Goal: Register for event/course

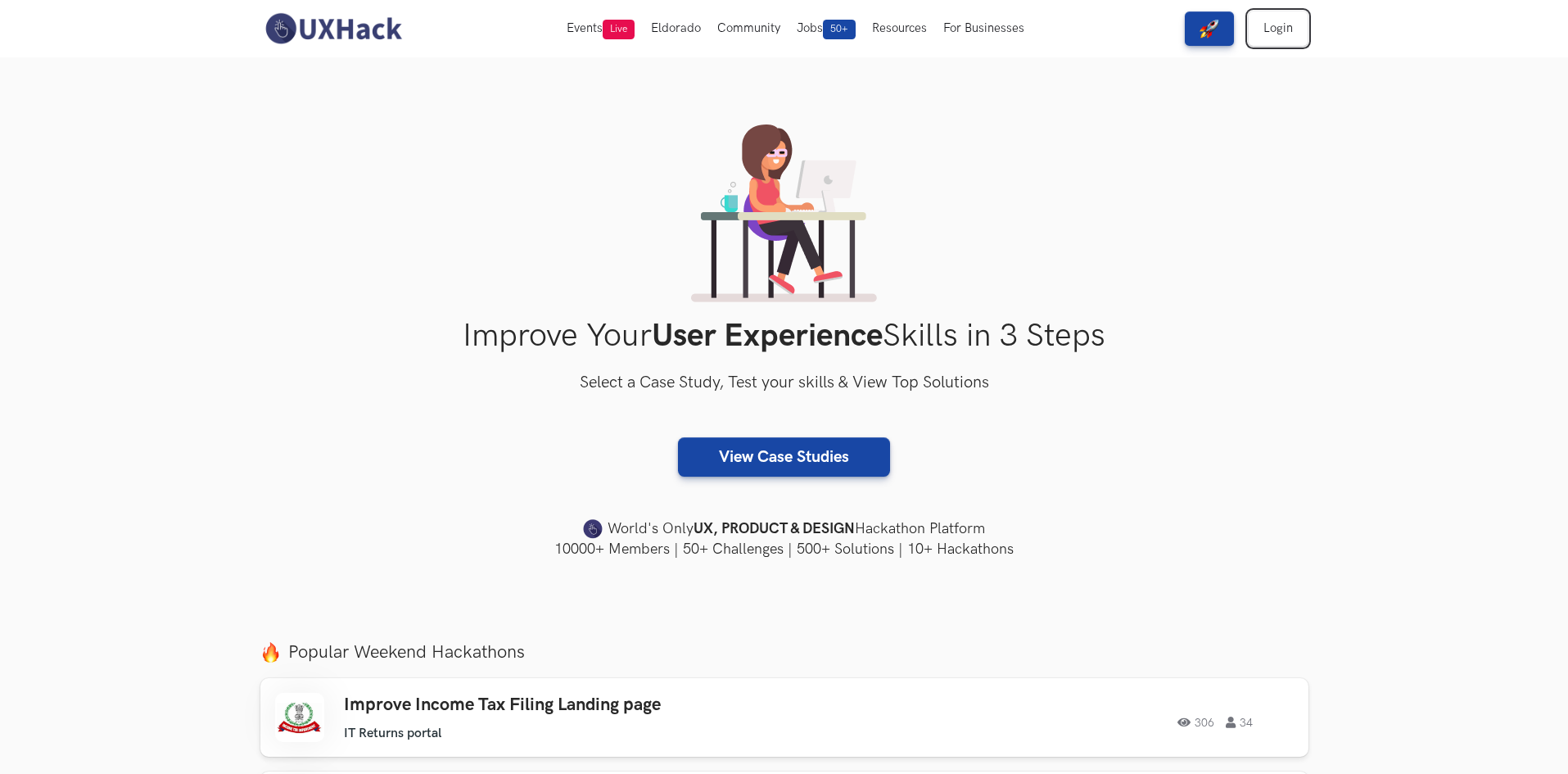
click at [1275, 38] on link "Login" at bounding box center [1277, 28] width 59 height 34
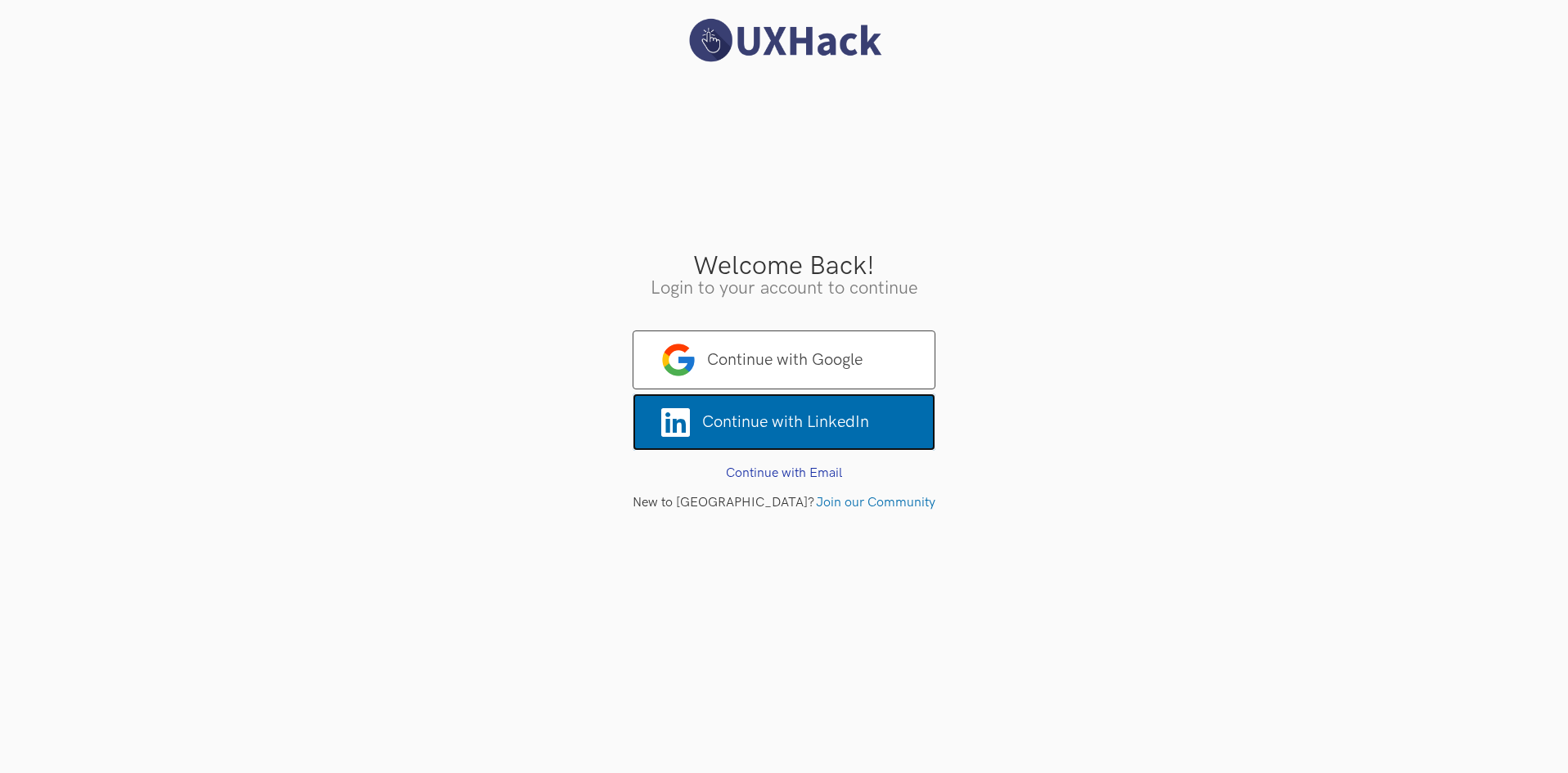
click at [744, 397] on span "Continue with LinkedIn" at bounding box center [784, 422] width 303 height 58
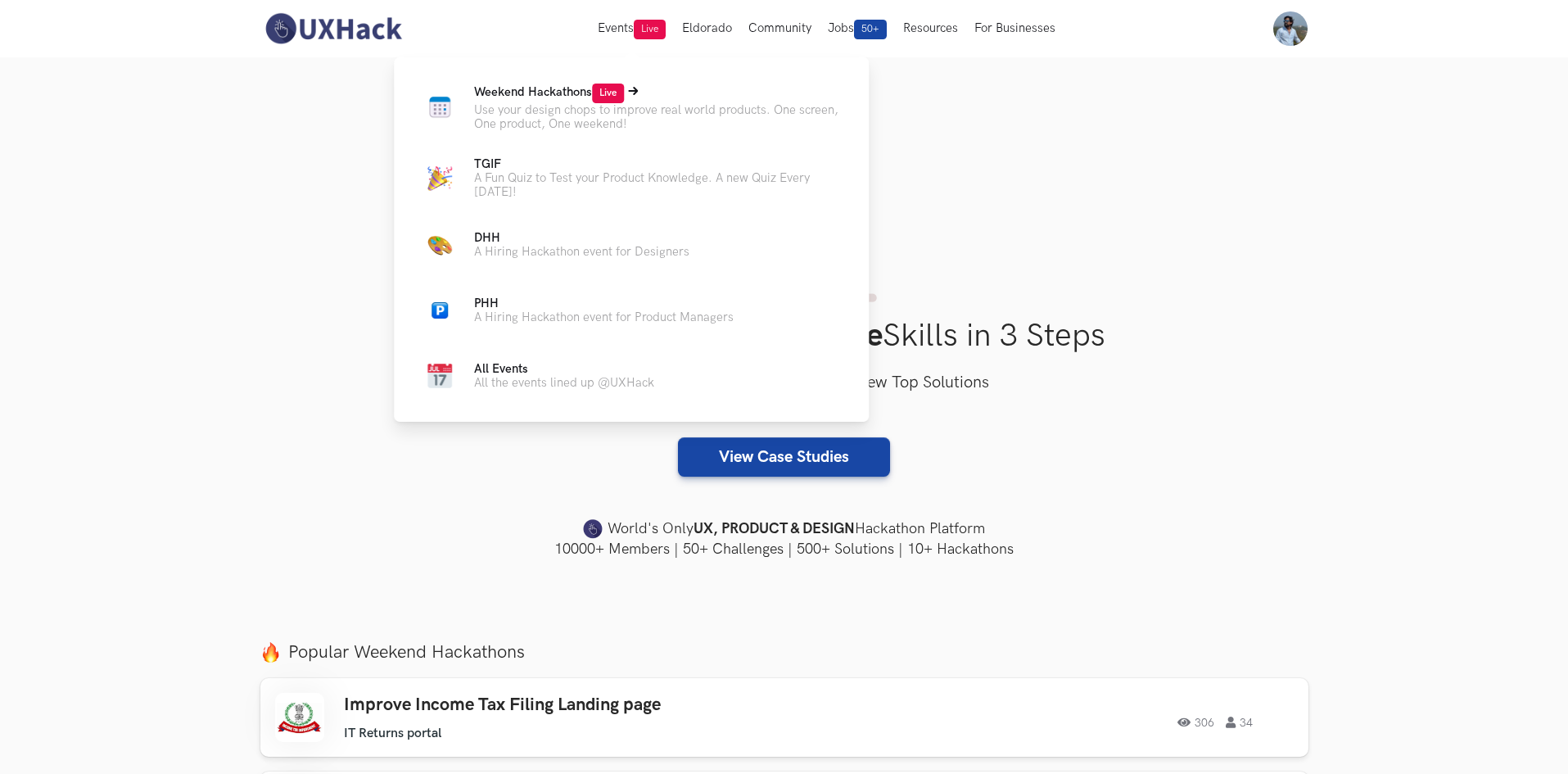
click at [544, 98] on span "Weekend Hackathons Live" at bounding box center [548, 92] width 150 height 14
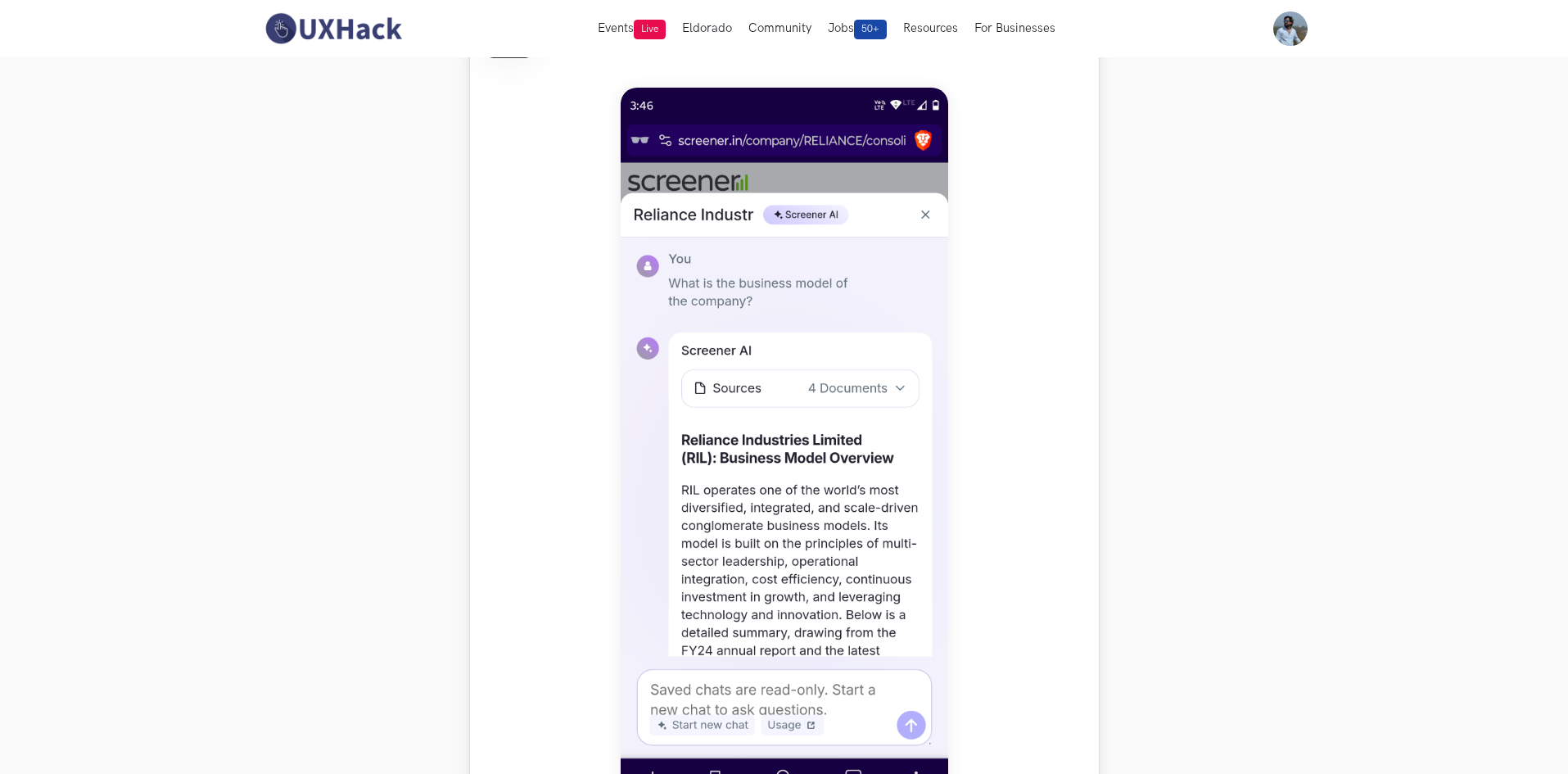
scroll to position [655, 0]
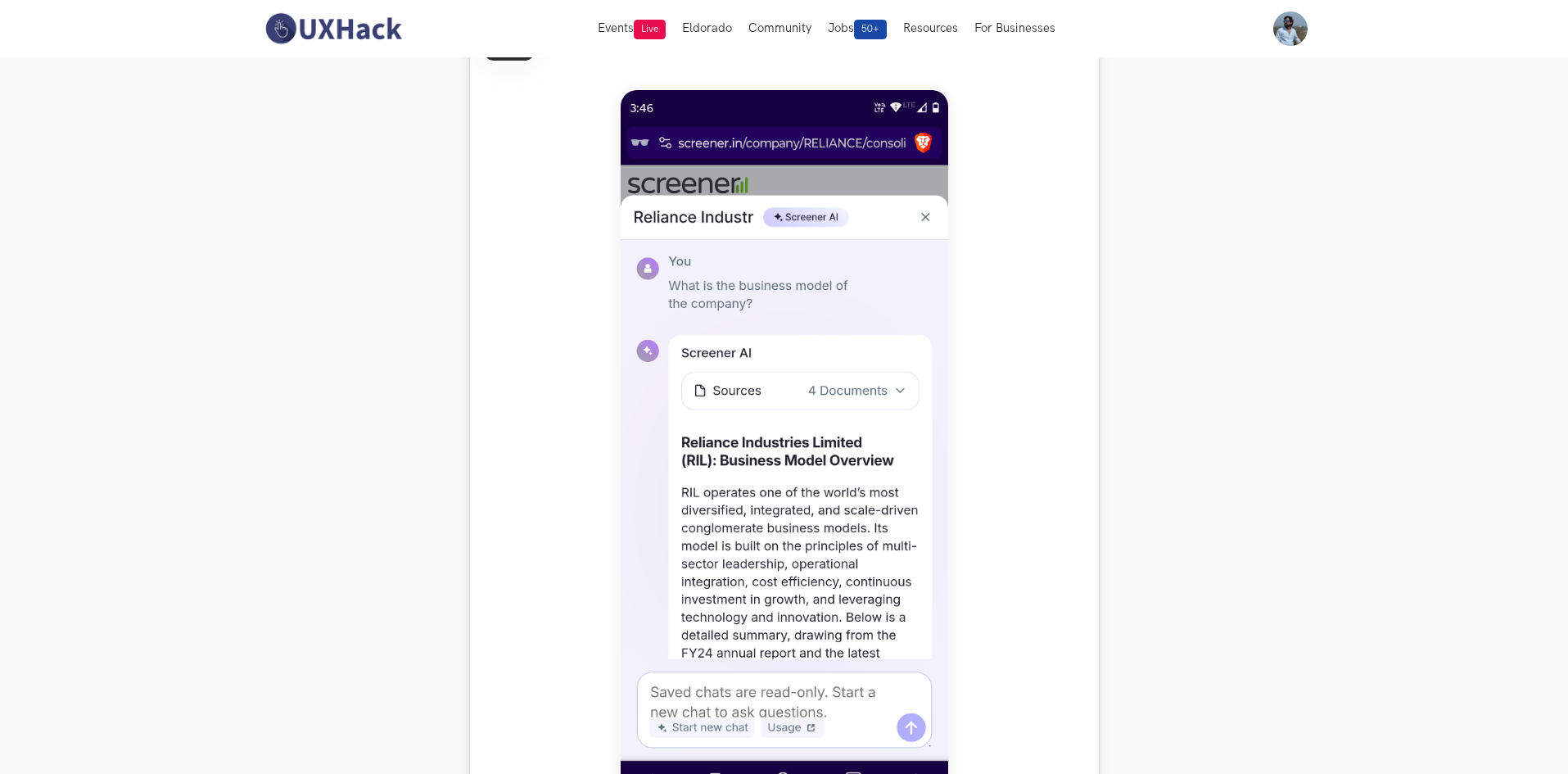
click at [746, 356] on img at bounding box center [784, 454] width 328 height 728
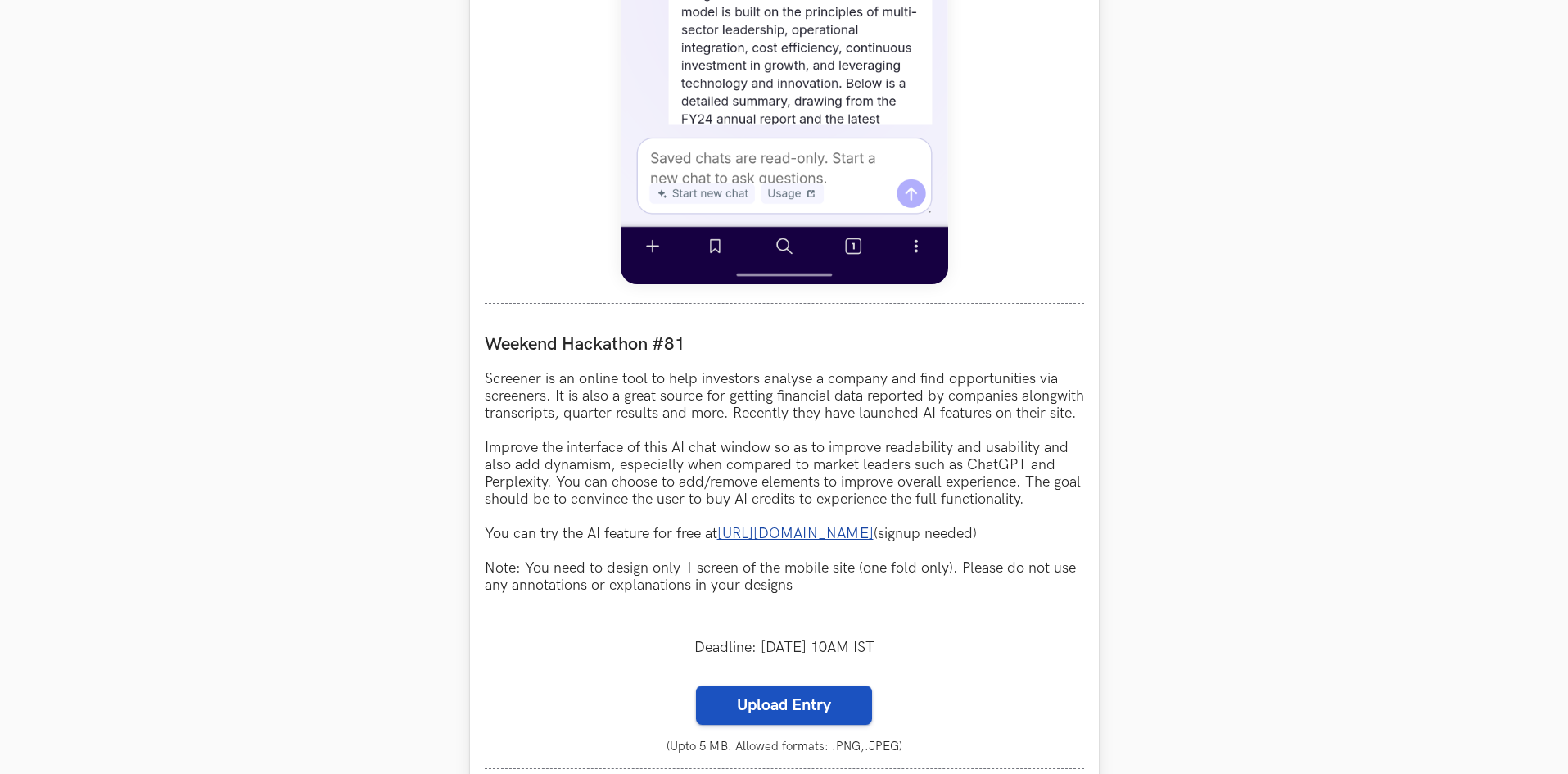
scroll to position [1393, 0]
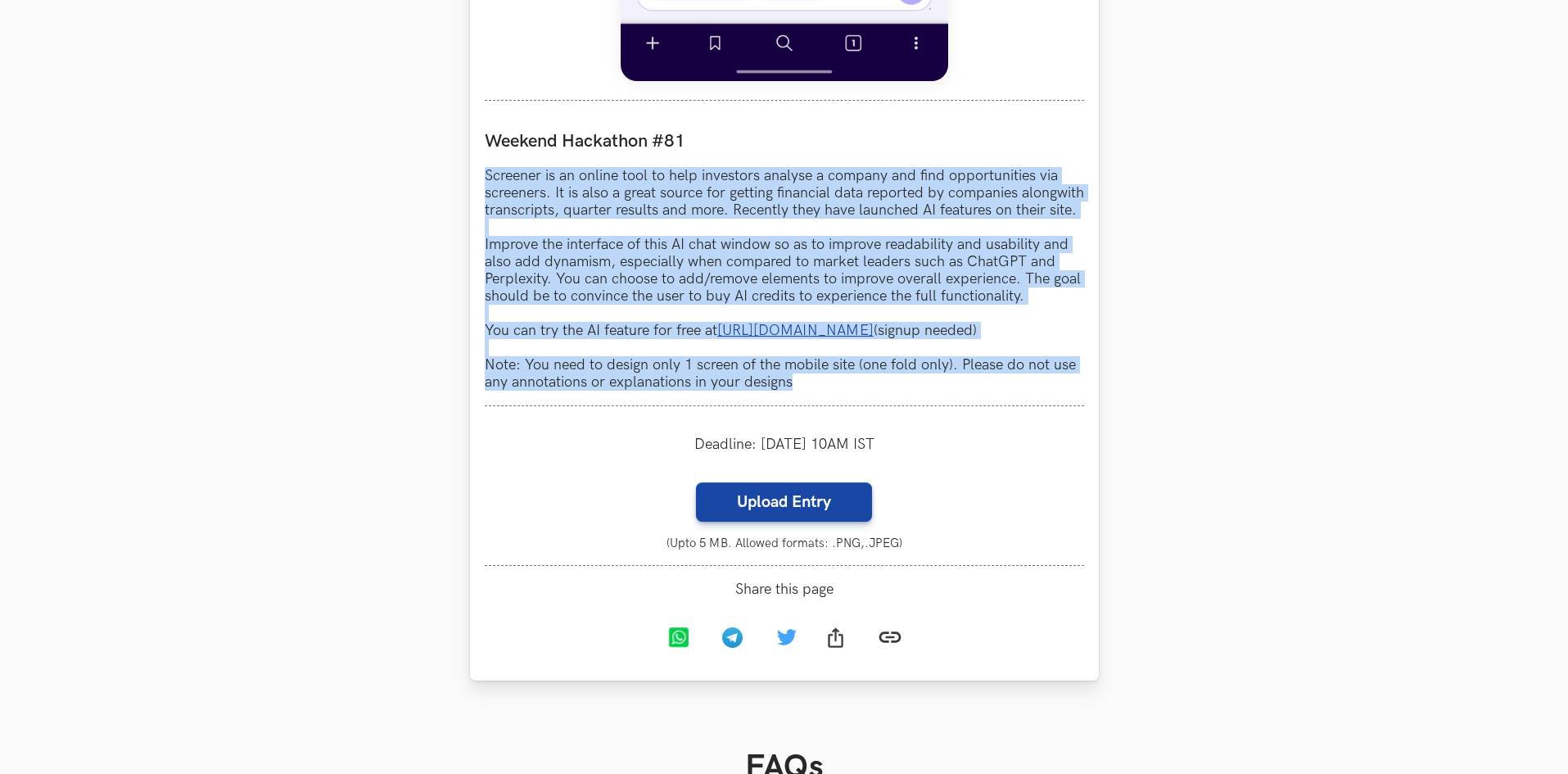
drag, startPoint x: 817, startPoint y: 404, endPoint x: 480, endPoint y: 171, distance: 409.7
copy p "Screener is an online tool to help investors analyse a company and find opportu…"
click at [743, 312] on p "Screener is an online tool to help investors analyse a company and find opportu…" at bounding box center [784, 279] width 599 height 224
drag, startPoint x: 780, startPoint y: 372, endPoint x: 484, endPoint y: 169, distance: 358.9
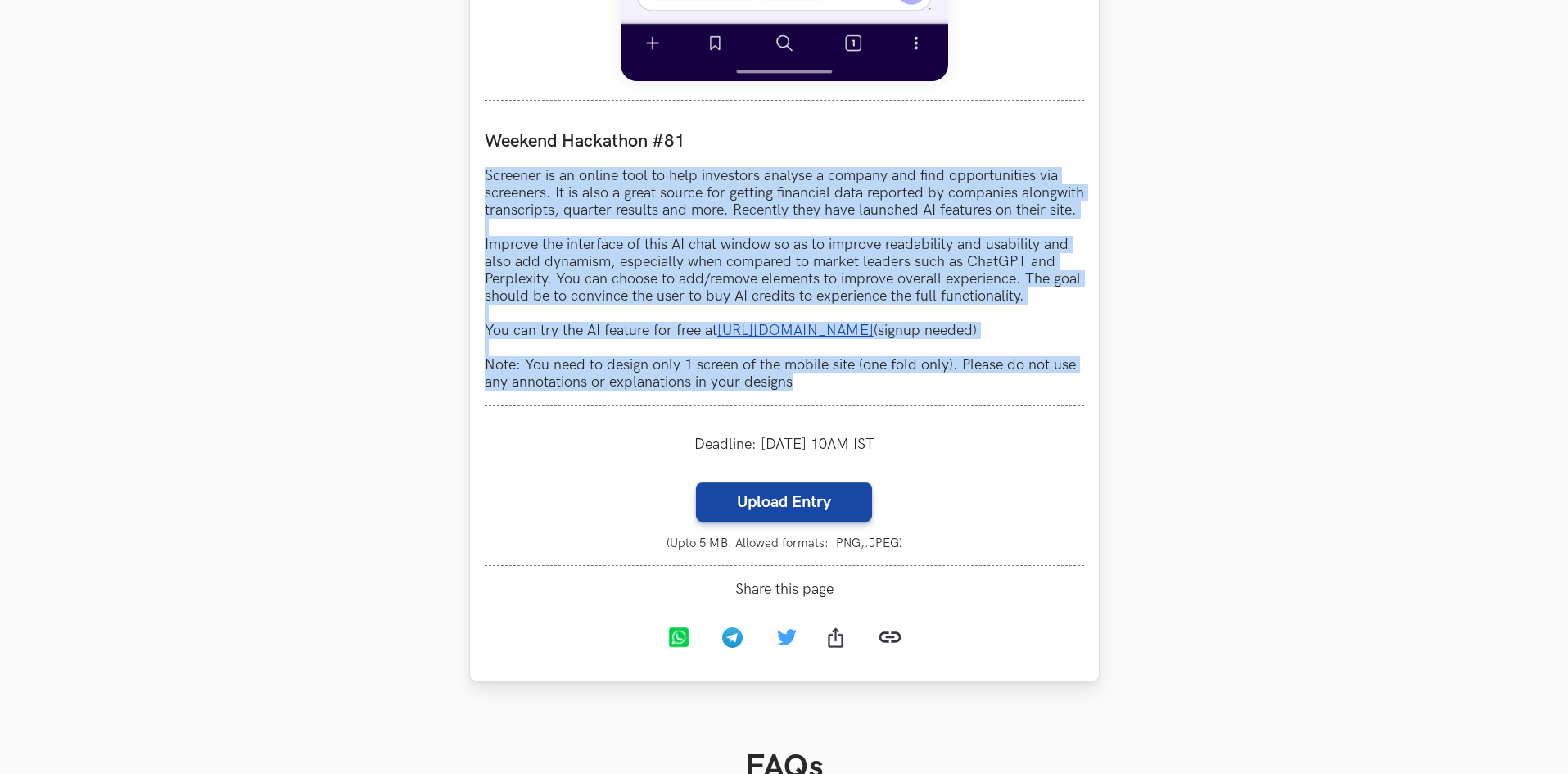
click at [485, 169] on p "Screener is an online tool to help investors analyse a company and find opportu…" at bounding box center [784, 279] width 599 height 224
copy p "Screener is an online tool to help investors analyse a company and find opportu…"
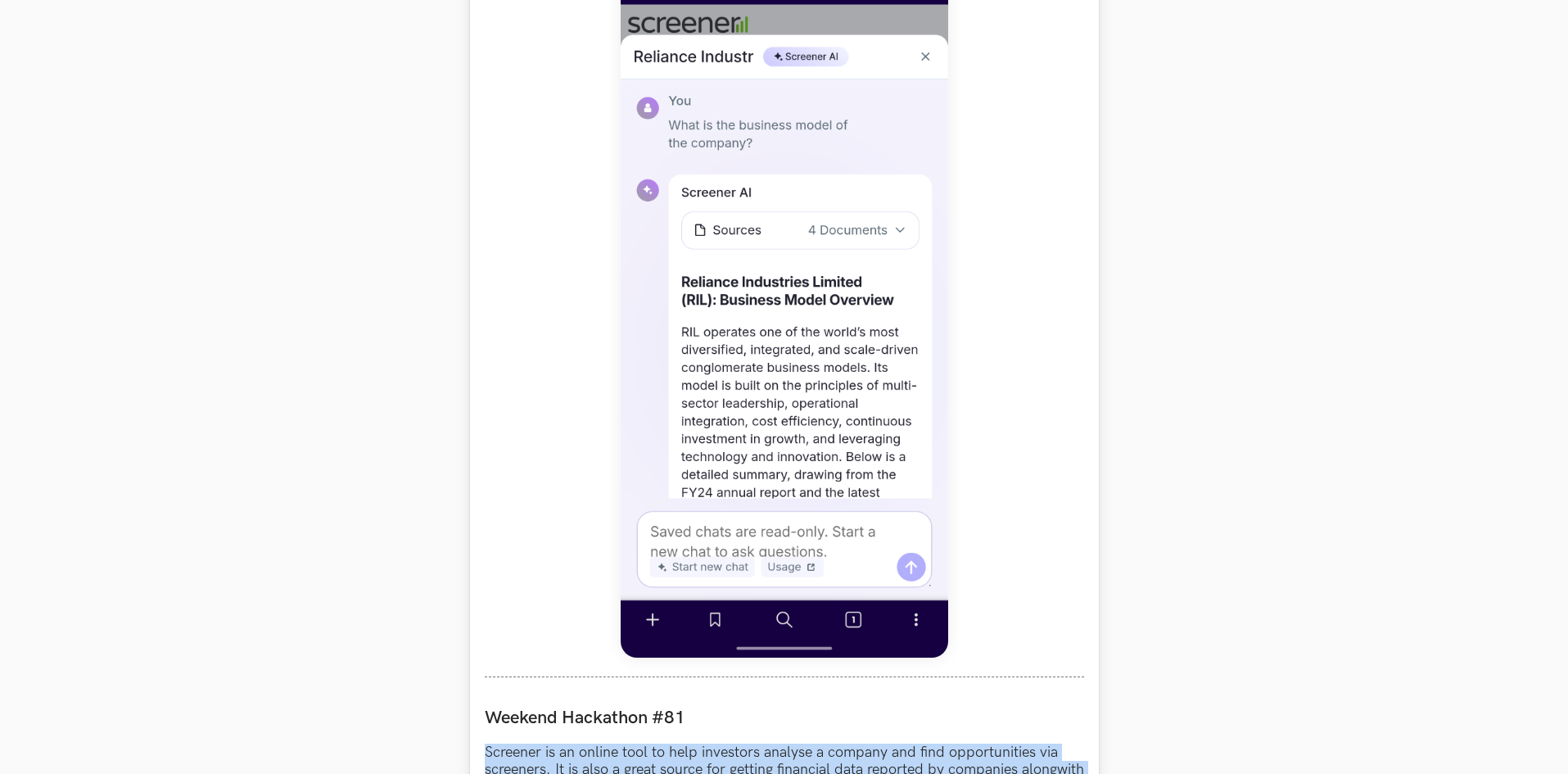
scroll to position [820, 0]
